Goal: Navigation & Orientation: Go to known website

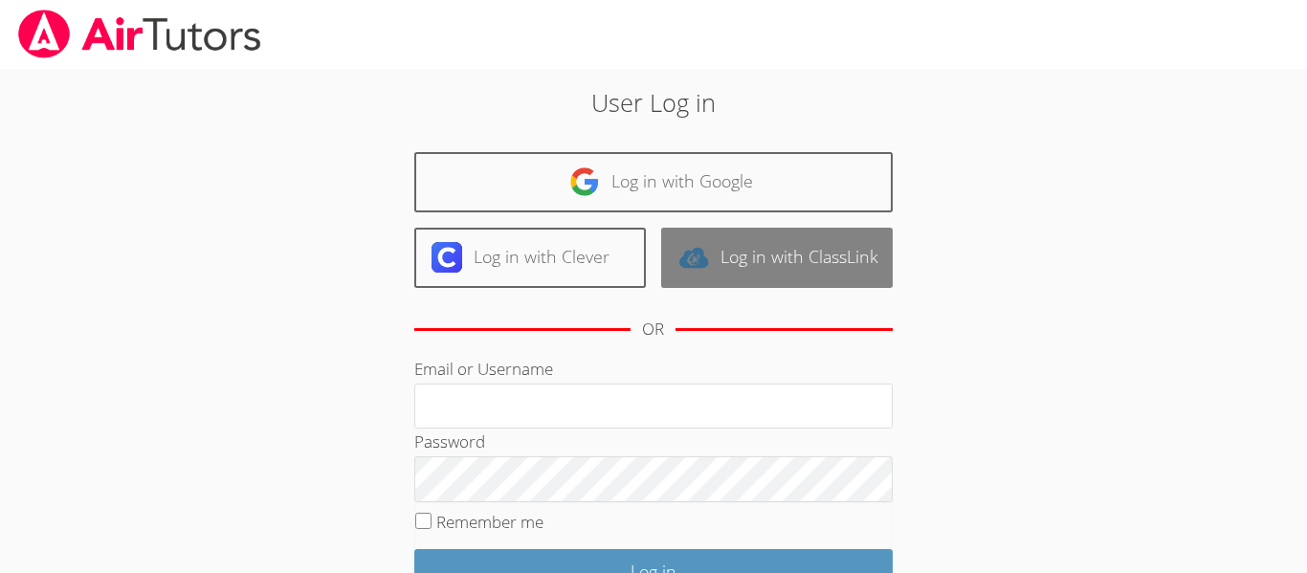
click at [707, 276] on link "Log in with ClassLink" at bounding box center [777, 258] width 232 height 60
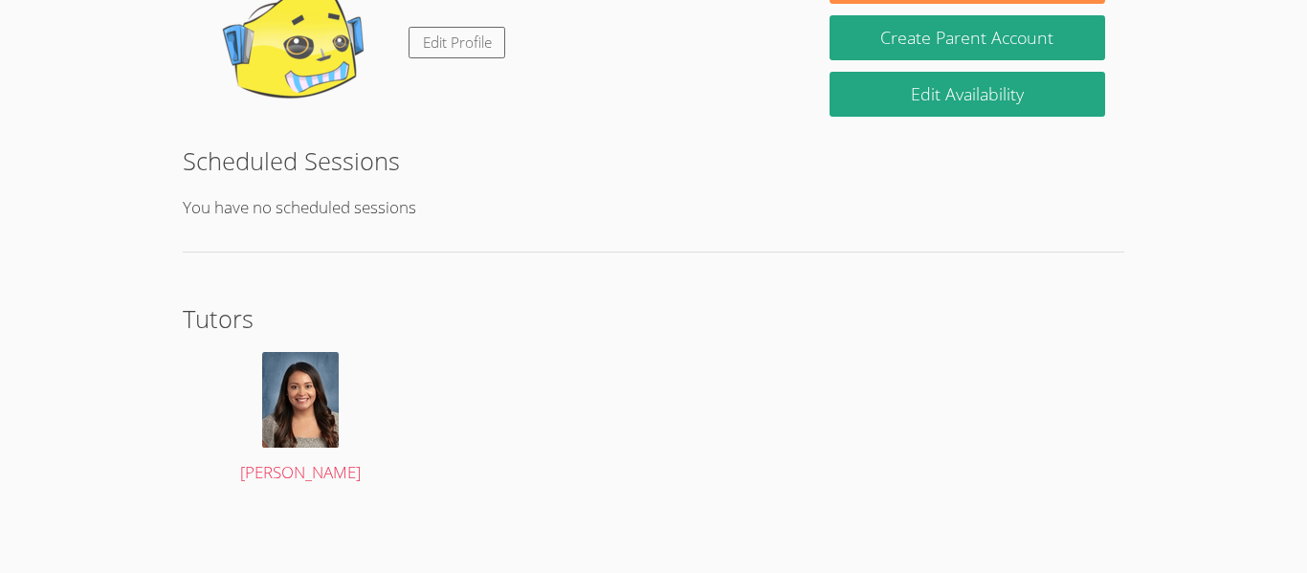
scroll to position [361, 0]
